Goal: Information Seeking & Learning: Learn about a topic

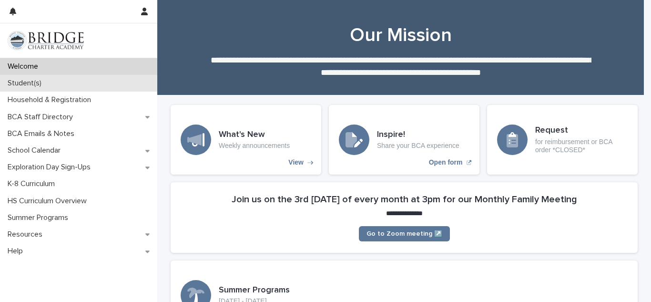
click at [28, 86] on p "Student(s)" at bounding box center [26, 83] width 45 height 9
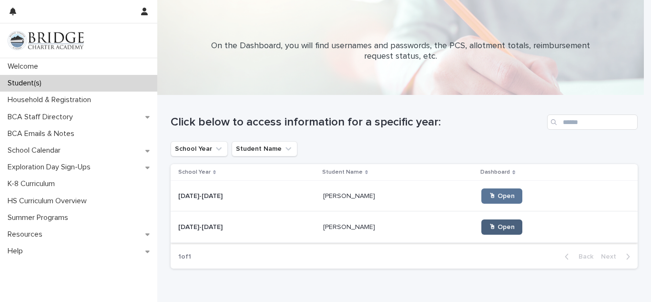
click at [489, 228] on span "🖱 Open" at bounding box center [502, 227] width 26 height 7
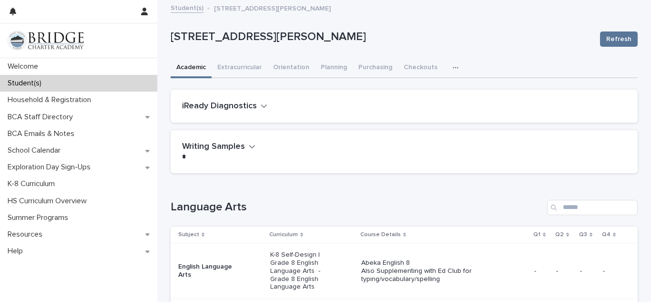
click at [543, 235] on icon at bounding box center [544, 234] width 3 height 5
click at [535, 234] on p "Q1" at bounding box center [536, 234] width 7 height 10
click at [25, 80] on p "Student(s)" at bounding box center [26, 83] width 45 height 9
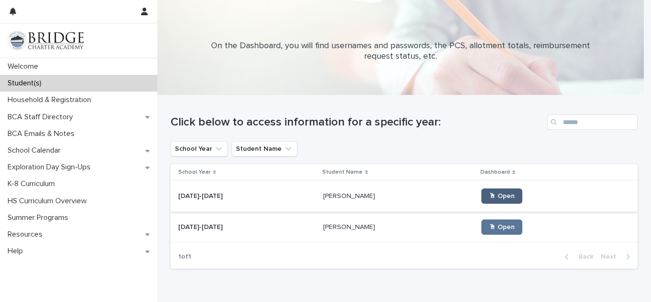
click at [489, 196] on span "🖱 Open" at bounding box center [502, 196] width 26 height 7
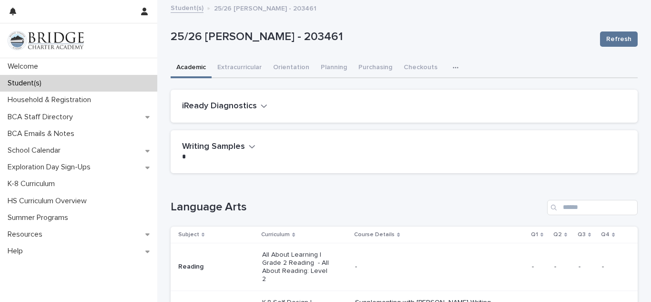
click at [453, 68] on icon "button" at bounding box center [456, 67] width 6 height 7
click at [400, 106] on span "General" at bounding box center [410, 106] width 25 height 7
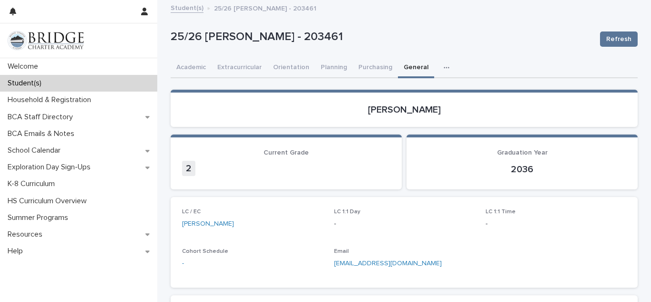
click at [32, 85] on p "Student(s)" at bounding box center [26, 83] width 45 height 9
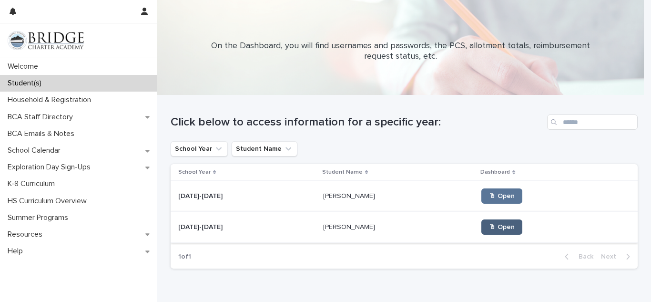
click at [489, 228] on span "🖱 Open" at bounding box center [502, 227] width 26 height 7
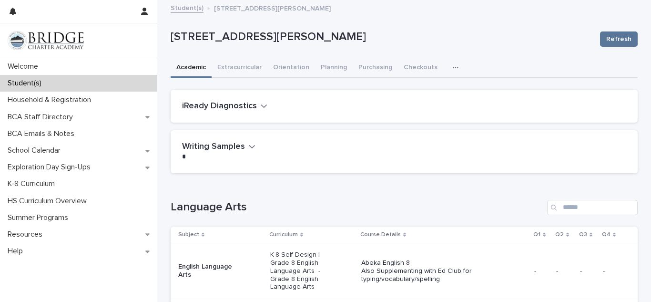
click at [453, 67] on icon "button" at bounding box center [456, 67] width 6 height 7
click at [403, 110] on span "General" at bounding box center [410, 106] width 25 height 7
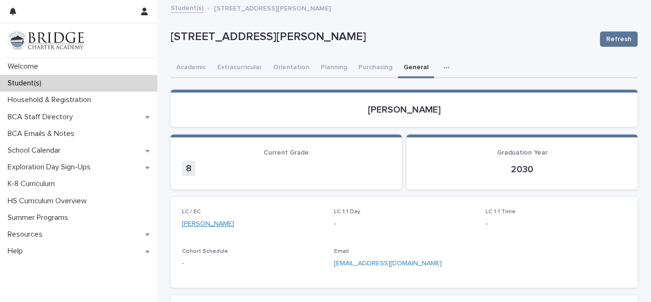
click at [199, 225] on link "[PERSON_NAME]" at bounding box center [208, 224] width 52 height 10
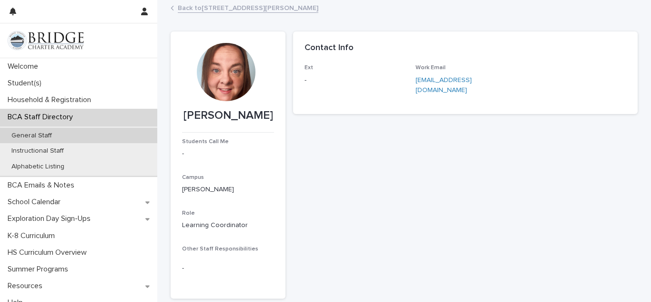
click at [38, 135] on p "General Staff" at bounding box center [32, 136] width 56 height 8
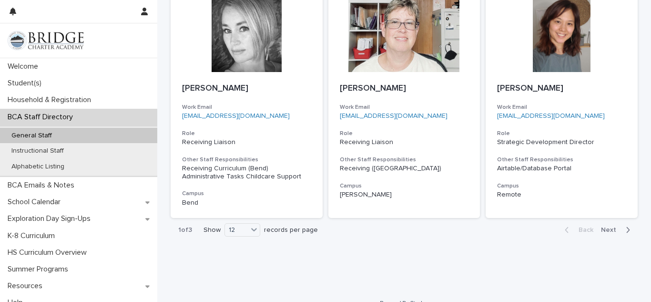
scroll to position [891, 0]
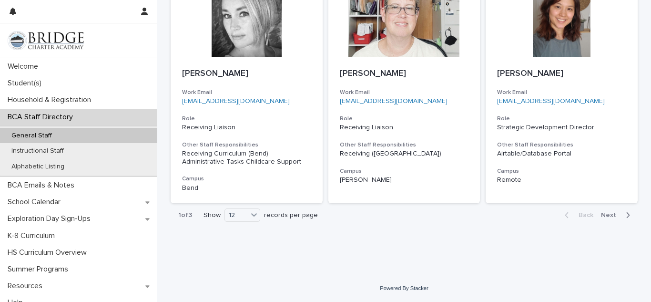
click at [605, 215] on span "Next" at bounding box center [611, 215] width 21 height 7
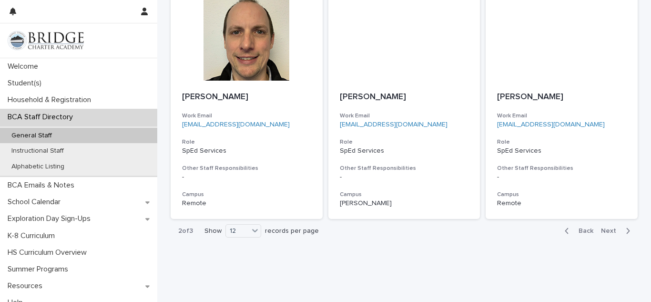
scroll to position [827, 0]
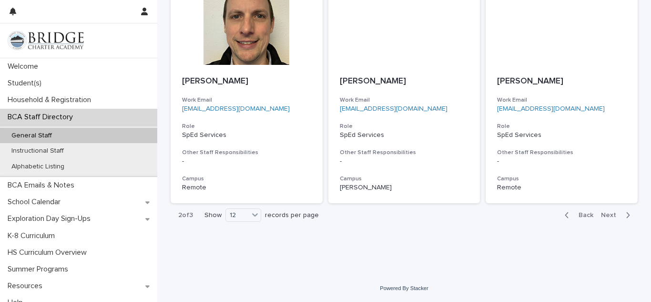
click at [605, 215] on span "Next" at bounding box center [611, 215] width 21 height 7
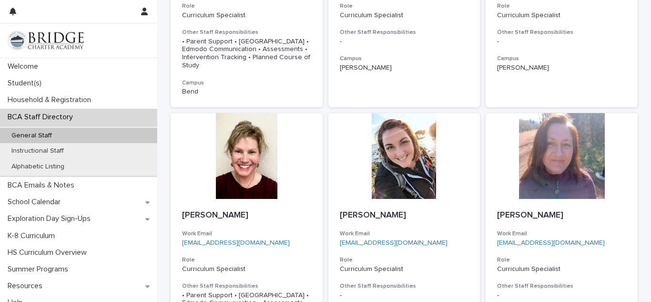
scroll to position [225, 0]
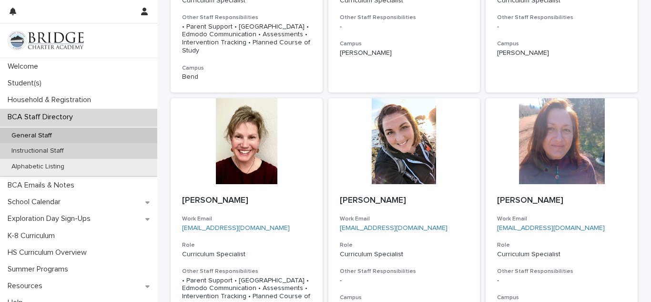
click at [52, 152] on p "Instructional Staff" at bounding box center [38, 151] width 68 height 8
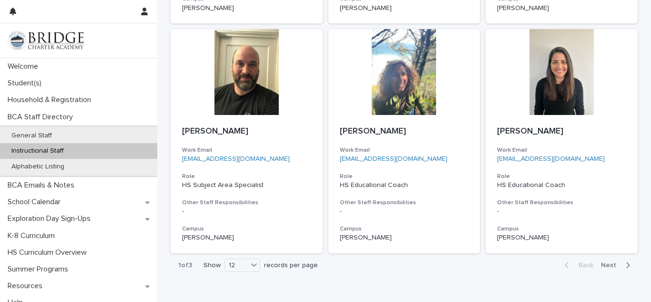
scroll to position [819, 0]
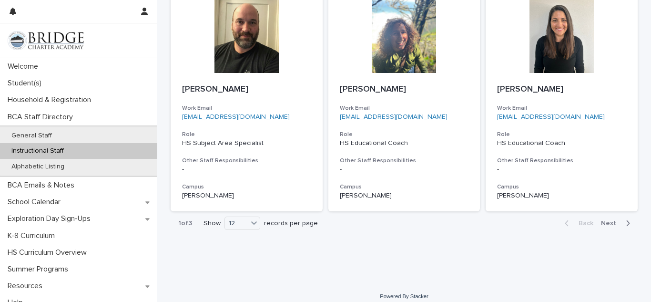
click at [604, 220] on span "Next" at bounding box center [611, 223] width 21 height 7
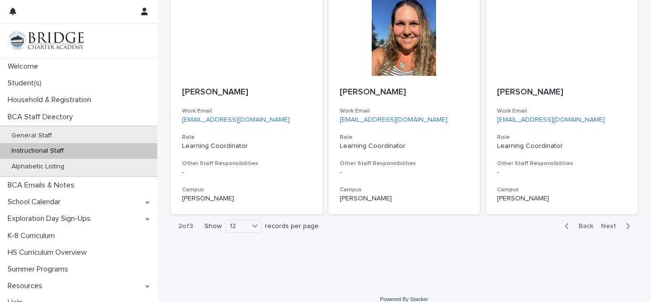
scroll to position [787, 0]
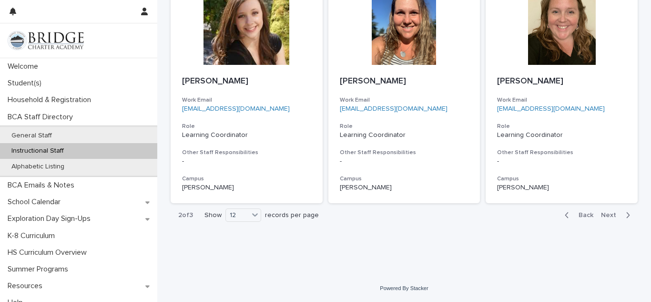
click at [609, 213] on span "Next" at bounding box center [611, 215] width 21 height 7
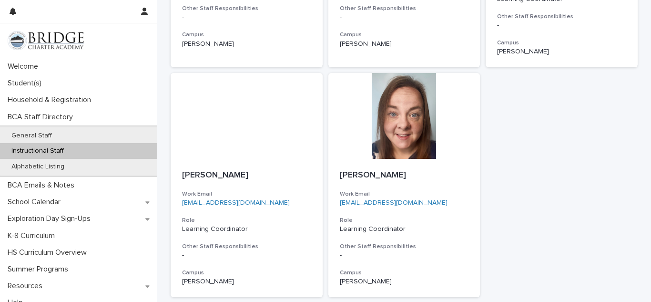
scroll to position [229, 0]
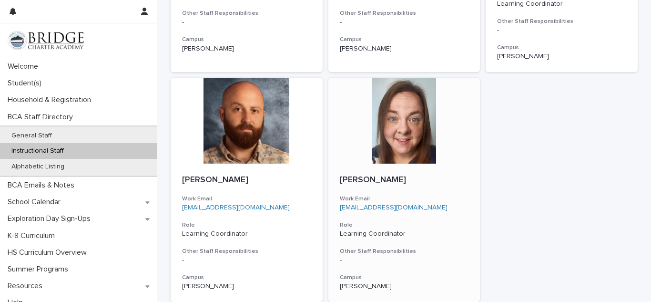
click at [400, 122] on div at bounding box center [404, 121] width 152 height 86
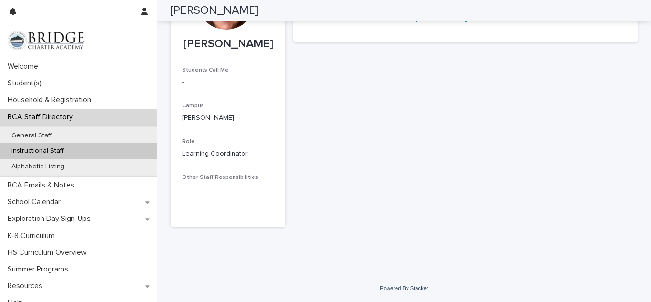
scroll to position [72, 0]
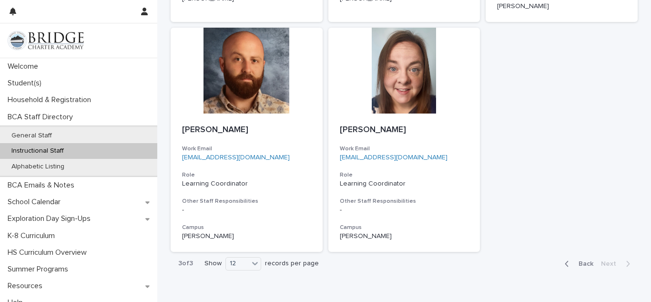
scroll to position [280, 0]
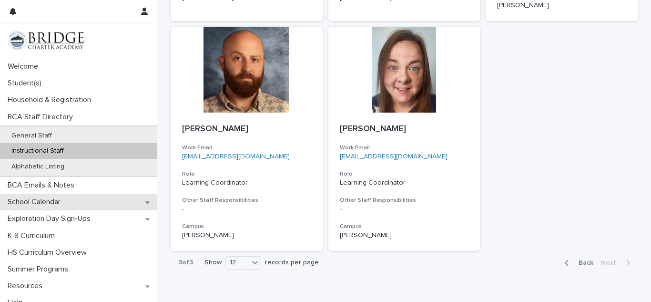
click at [47, 202] on p "School Calendar" at bounding box center [36, 201] width 64 height 9
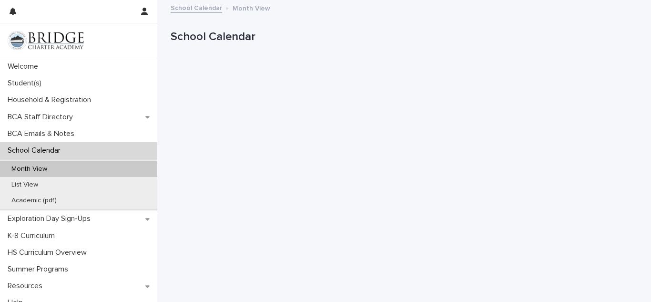
click at [483, 31] on p "School Calendar" at bounding box center [402, 37] width 463 height 14
click at [476, 39] on p "School Calendar" at bounding box center [402, 37] width 463 height 14
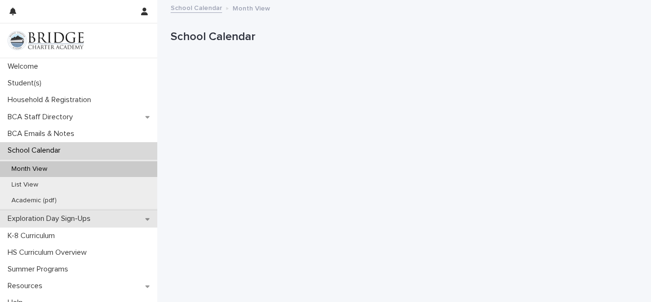
click at [66, 219] on p "Exploration Day Sign-Ups" at bounding box center [51, 218] width 94 height 9
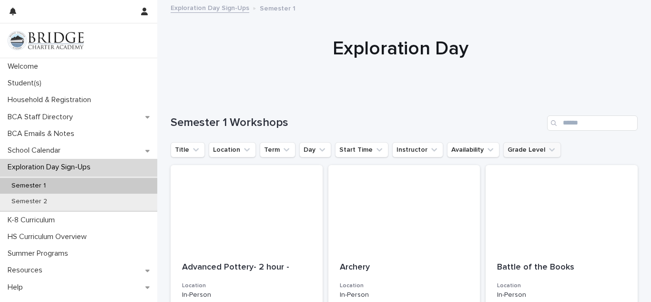
click at [514, 150] on button "Grade Level" at bounding box center [532, 149] width 58 height 15
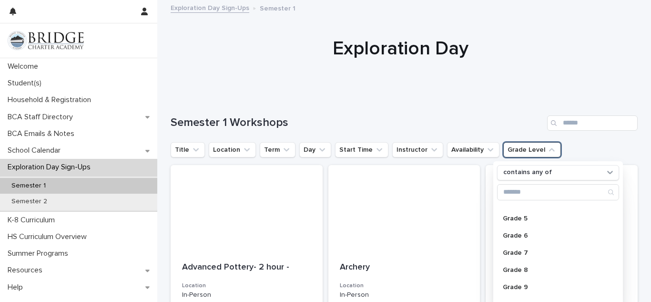
scroll to position [79, 0]
click at [517, 252] on p "Grade 7" at bounding box center [553, 252] width 101 height 7
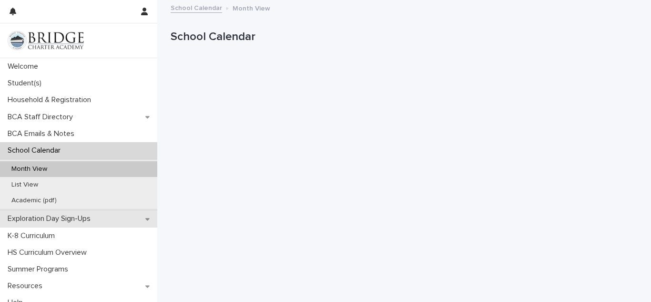
click at [62, 219] on p "Exploration Day Sign-Ups" at bounding box center [51, 218] width 94 height 9
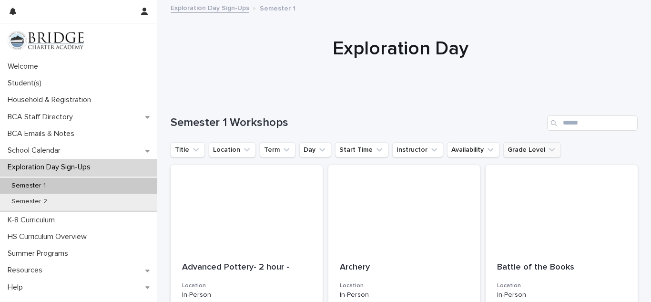
click at [519, 153] on button "Grade Level" at bounding box center [532, 149] width 58 height 15
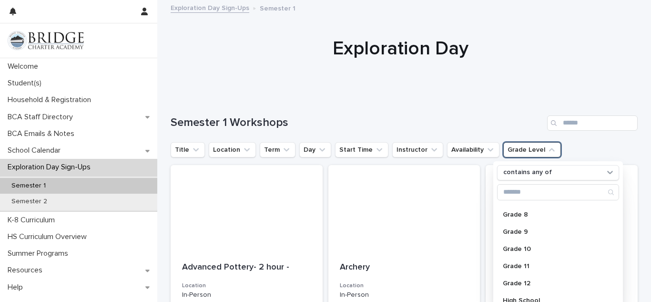
scroll to position [135, 0]
click at [510, 214] on p "Grade 8" at bounding box center [553, 212] width 101 height 7
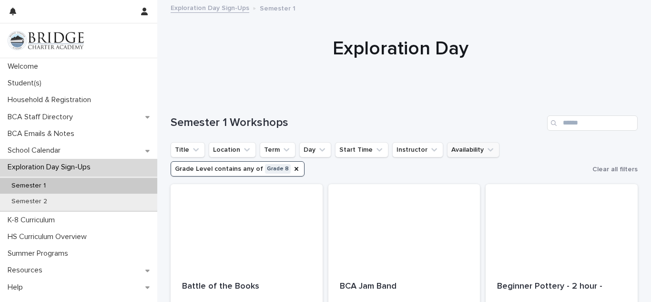
click at [458, 147] on button "Availability" at bounding box center [473, 149] width 52 height 15
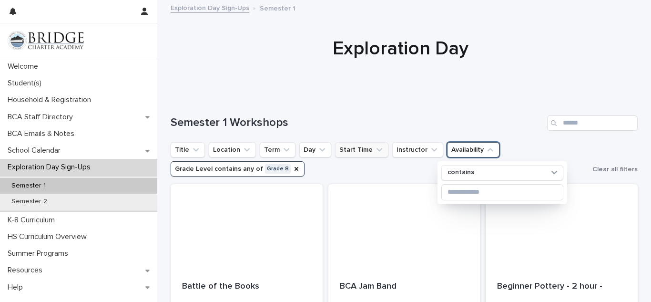
click at [351, 149] on button "Start Time" at bounding box center [361, 149] width 53 height 15
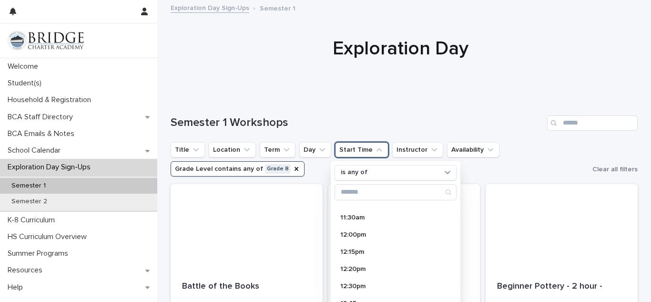
scroll to position [151, 0]
click at [347, 233] on p "12:00pm" at bounding box center [390, 231] width 101 height 7
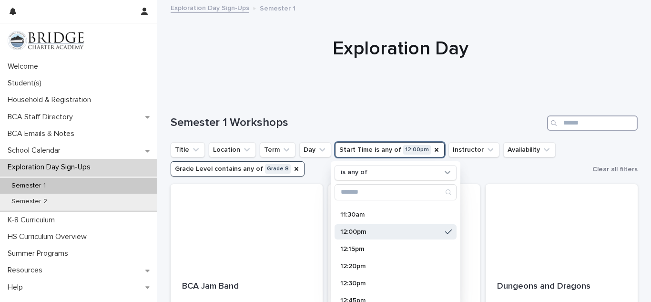
click at [568, 123] on input "Search" at bounding box center [592, 122] width 91 height 15
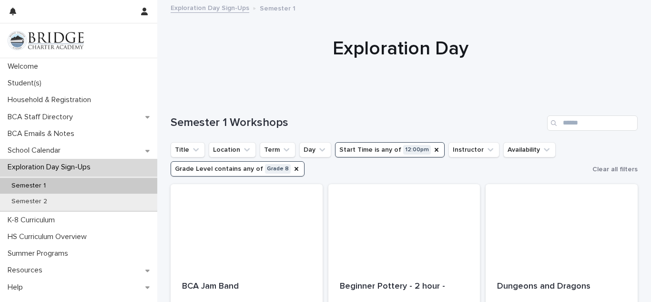
click at [69, 166] on p "Exploration Day Sign-Ups" at bounding box center [51, 167] width 94 height 9
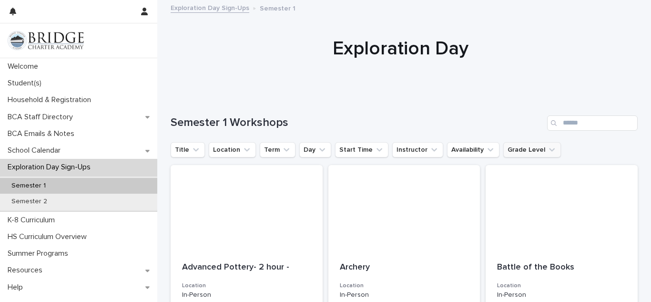
click at [513, 146] on button "Grade Level" at bounding box center [532, 149] width 58 height 15
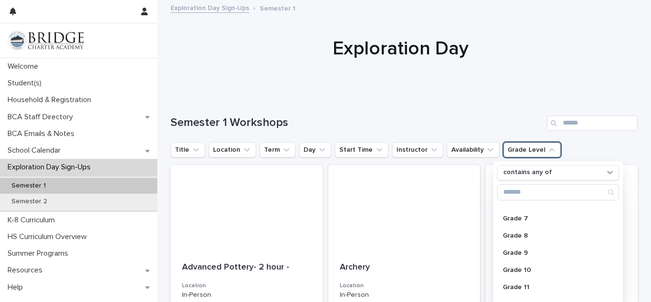
scroll to position [113, 0]
click at [511, 235] on p "Grade 8" at bounding box center [553, 234] width 101 height 7
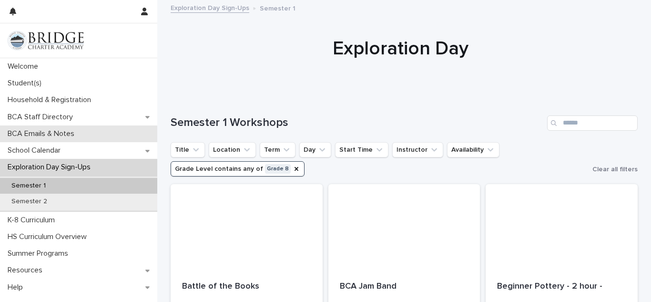
click at [44, 133] on p "BCA Emails & Notes" at bounding box center [43, 133] width 78 height 9
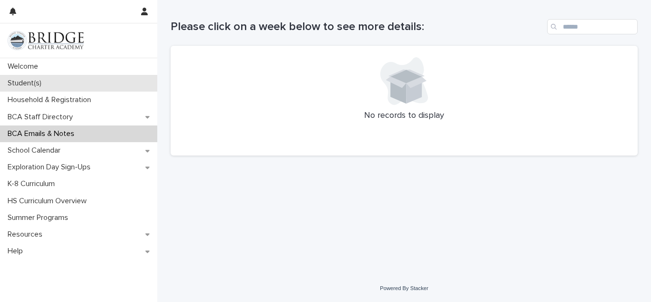
click at [26, 82] on p "Student(s)" at bounding box center [26, 83] width 45 height 9
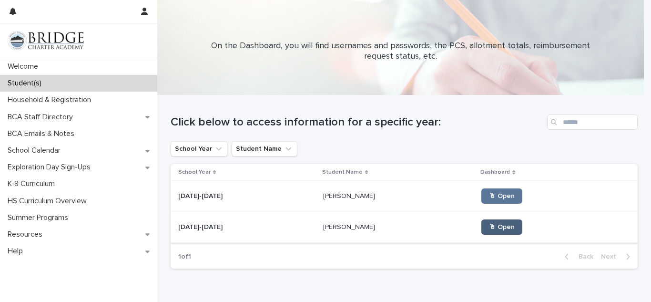
click at [489, 230] on span "🖱 Open" at bounding box center [502, 227] width 26 height 7
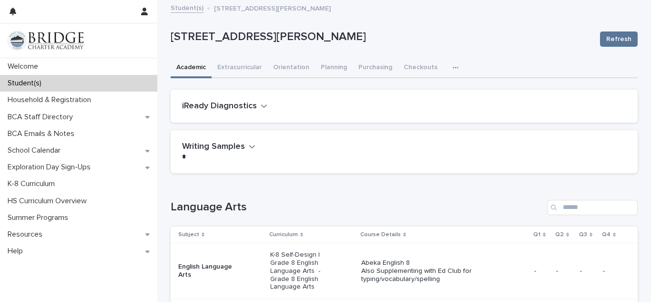
click at [453, 66] on icon "button" at bounding box center [456, 67] width 6 height 7
click at [410, 90] on span "Attendance" at bounding box center [415, 92] width 35 height 7
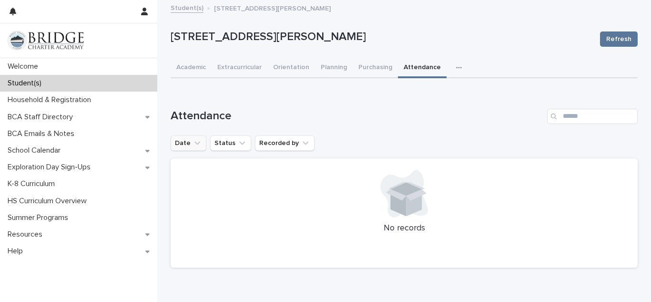
click at [193, 142] on icon "Date" at bounding box center [198, 143] width 10 height 10
